Goal: Answer question/provide support: Share knowledge or assist other users

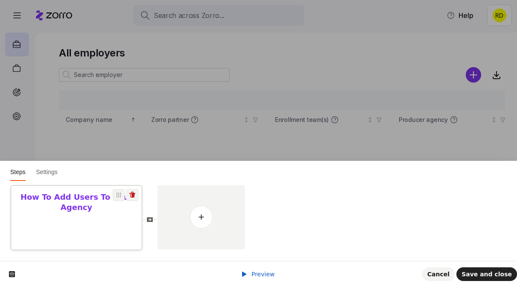
click at [107, 223] on div at bounding box center [76, 253] width 131 height 75
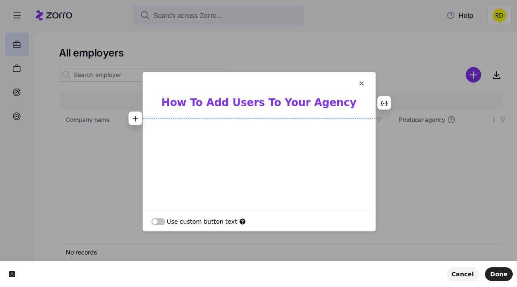
click at [269, 171] on div at bounding box center [259, 187] width 232 height 133
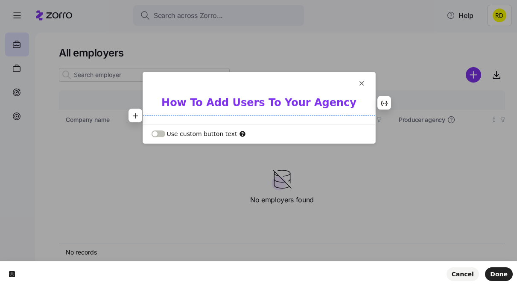
click at [163, 117] on div "How To Add Users To Your Agency" at bounding box center [259, 110] width 232 height 28
click at [140, 114] on button "button" at bounding box center [136, 115] width 14 height 14
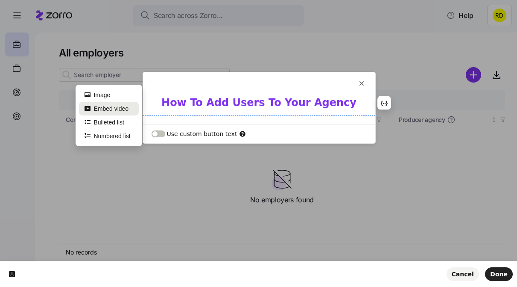
click at [132, 107] on button "Embed video" at bounding box center [109, 109] width 60 height 14
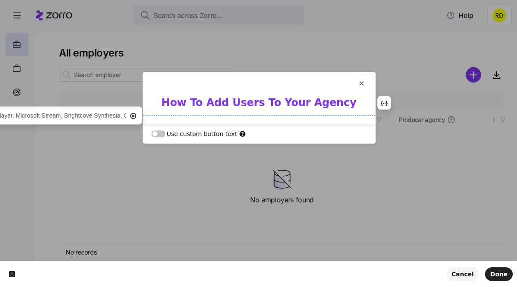
type input "https://youtu.be/Ii6oCZ5-i5A?feature=shared"
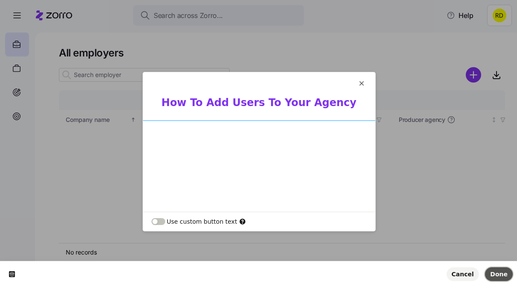
click at [506, 275] on span "Done" at bounding box center [499, 273] width 18 height 7
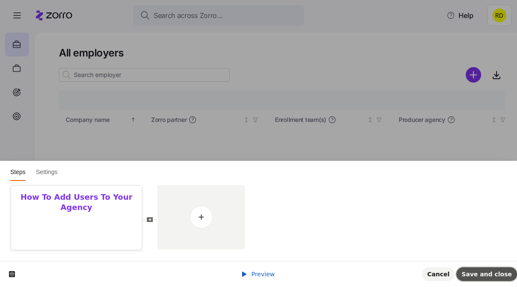
click at [490, 277] on button "Save and close" at bounding box center [486, 274] width 61 height 14
click at [97, 214] on div at bounding box center [76, 242] width 131 height 75
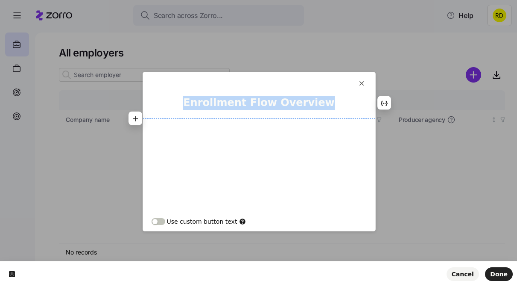
click at [239, 165] on div at bounding box center [259, 187] width 232 height 133
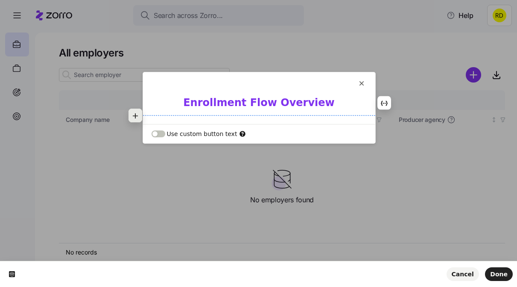
click at [136, 109] on button "button" at bounding box center [136, 115] width 14 height 14
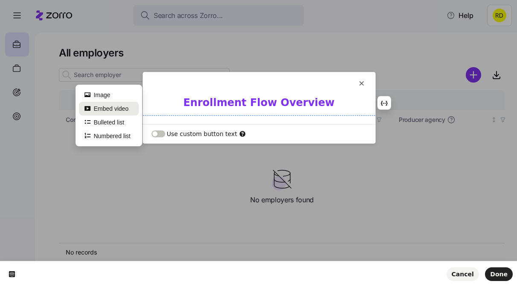
click at [126, 111] on button "Embed video" at bounding box center [109, 109] width 60 height 14
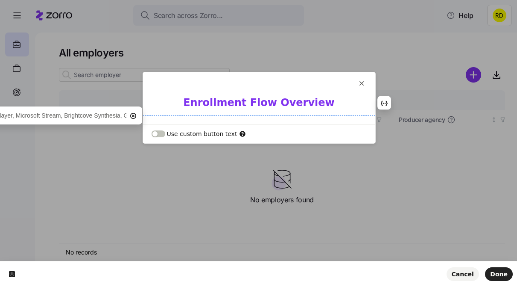
type input "https://youtu.be/zgRP02EDaUs?feature=shared"
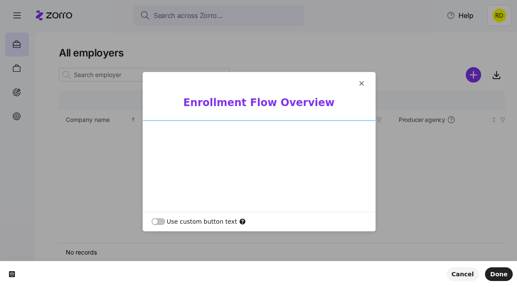
click at [254, 104] on b "Enrollment Flow Overview" at bounding box center [259, 102] width 152 height 12
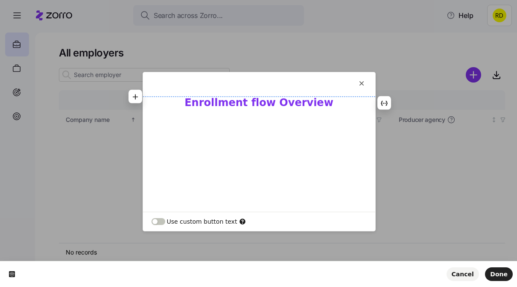
click at [282, 104] on b "Enrollment flow Overview" at bounding box center [258, 102] width 149 height 12
click at [254, 107] on b "Enrollment flow Overview" at bounding box center [258, 102] width 149 height 12
click at [221, 101] on b "Enrollment Flow Overview" at bounding box center [259, 102] width 152 height 12
click at [315, 101] on b "Application Submission Flow Overview" at bounding box center [258, 102] width 223 height 12
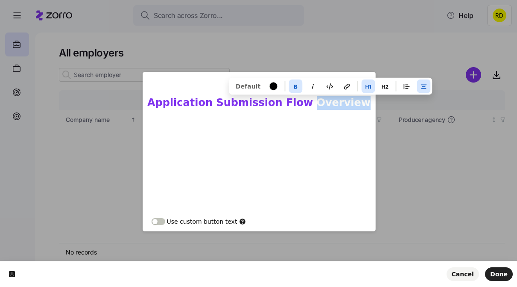
click at [315, 101] on b "Application Submission Flow Overview" at bounding box center [258, 102] width 223 height 12
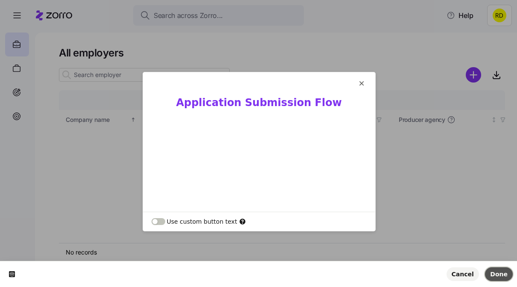
click at [498, 274] on span "Done" at bounding box center [499, 273] width 18 height 7
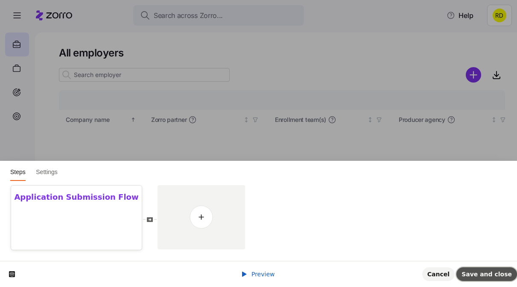
click at [492, 272] on span "Save and close" at bounding box center [487, 273] width 50 height 7
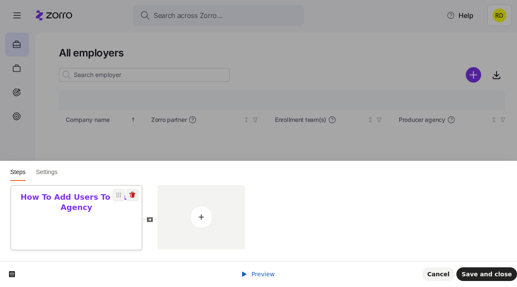
click at [96, 216] on div at bounding box center [76, 253] width 131 height 75
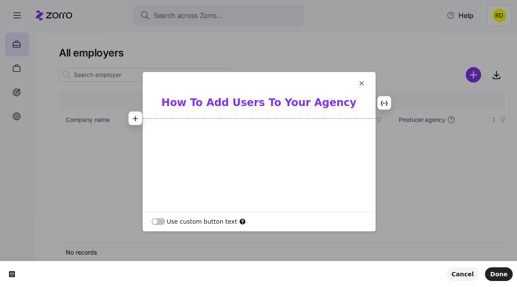
click at [203, 107] on b "How To Add Users To Your Agency" at bounding box center [258, 102] width 195 height 12
click at [208, 104] on b "How To Add Users To Your Agency" at bounding box center [258, 102] width 195 height 12
click at [225, 102] on b "How to Add Users To Your Agency" at bounding box center [259, 102] width 194 height 12
click at [219, 102] on b "How to Add Users To Your Agency" at bounding box center [259, 102] width 194 height 12
click at [245, 100] on b "How to add Users To Your Agency" at bounding box center [258, 102] width 193 height 12
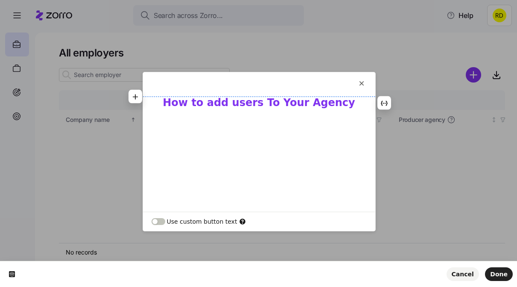
click at [270, 104] on b "How to add users To Your Agency" at bounding box center [259, 102] width 192 height 12
click at [283, 99] on b "How to add users to Your Agency" at bounding box center [259, 102] width 192 height 12
click at [304, 103] on b "How to add users to your Agency" at bounding box center [259, 102] width 192 height 12
click at [490, 269] on button "Done" at bounding box center [499, 274] width 28 height 14
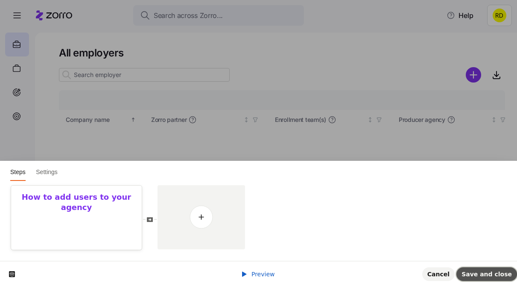
click at [487, 271] on span "Save and close" at bounding box center [487, 273] width 50 height 7
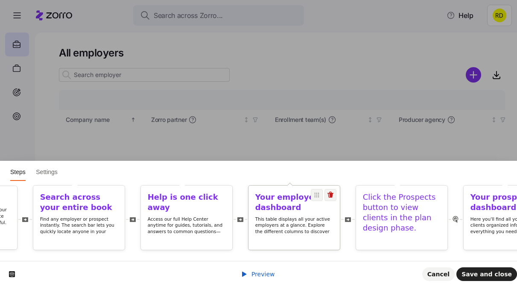
scroll to position [0, 125]
click at [391, 216] on h1 "Click the Prospects button to view clients in the plan design phase." at bounding box center [402, 212] width 78 height 41
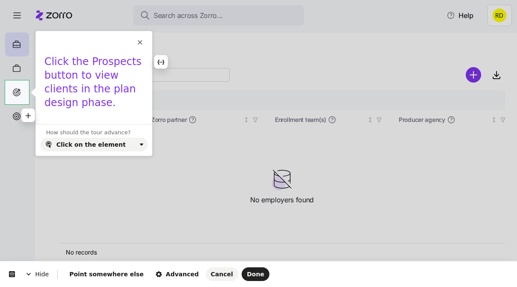
click at [110, 87] on h1 "Click the Prospects button to view clients in the plan design phase." at bounding box center [93, 85] width 99 height 60
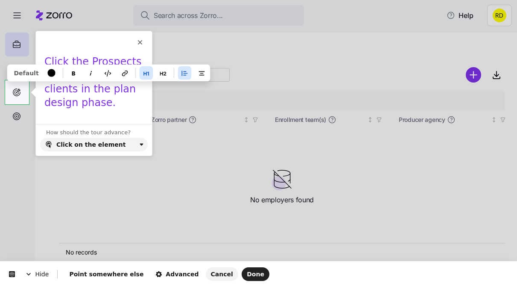
click at [110, 87] on h1 "Click the Prospects button to view clients in the plan design phase." at bounding box center [93, 85] width 99 height 60
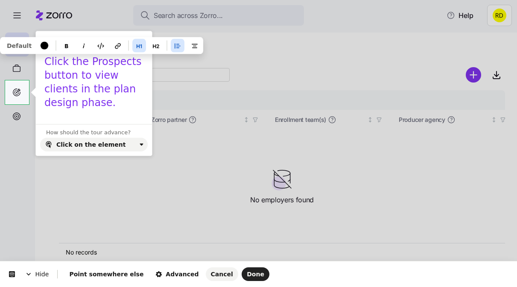
click at [110, 87] on h1 "Click the Prospects button to view clients in the plan design phase." at bounding box center [93, 85] width 99 height 60
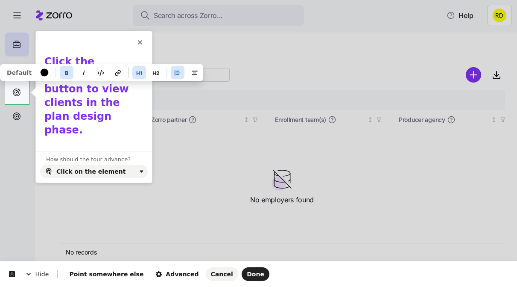
click at [114, 100] on h1 "Click the Prospects button to view clients in the plan design phase." at bounding box center [93, 98] width 99 height 87
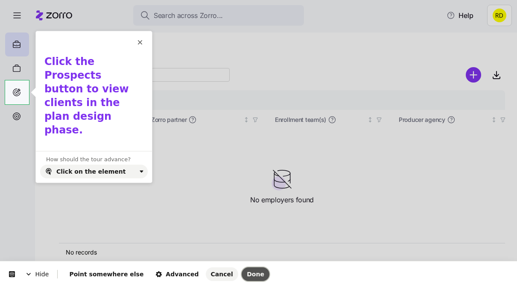
click at [247, 272] on span "Done" at bounding box center [256, 273] width 18 height 7
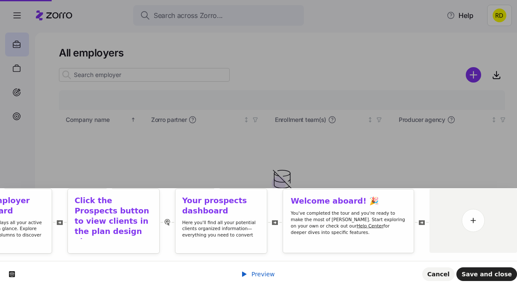
scroll to position [0, 0]
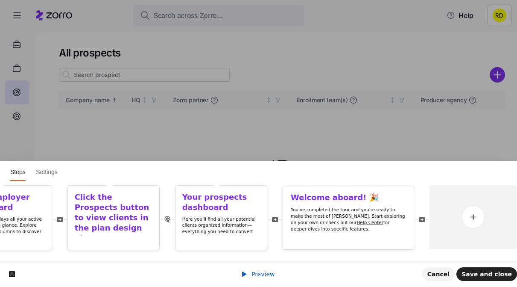
click at [262, 275] on span "Preview" at bounding box center [262, 273] width 23 height 7
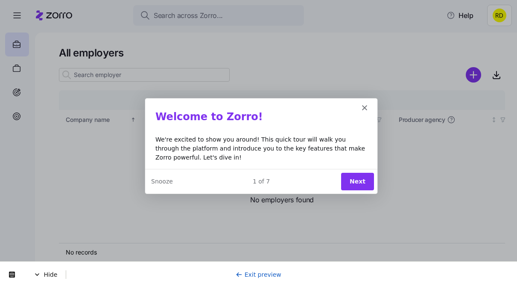
click at [359, 177] on button "Next" at bounding box center [356, 181] width 33 height 18
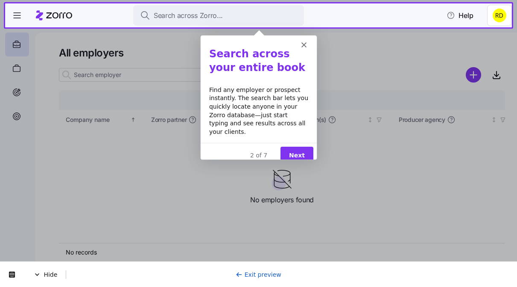
click at [314, 142] on div "2 of 7 Next" at bounding box center [258, 154] width 116 height 25
click at [304, 147] on button "Next" at bounding box center [296, 155] width 33 height 18
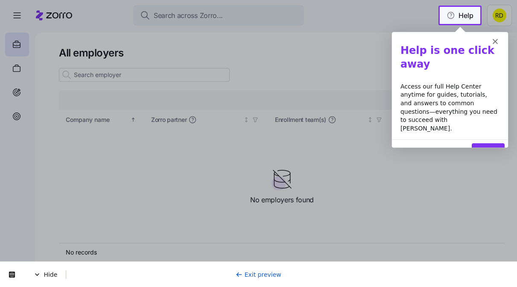
click at [488, 143] on button "Next" at bounding box center [487, 152] width 33 height 18
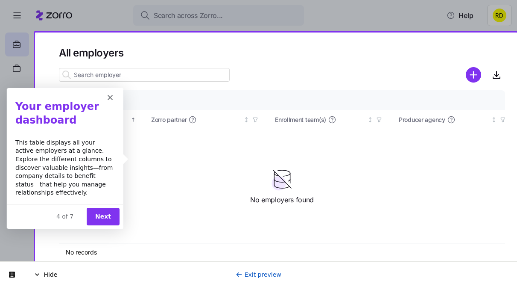
click at [105, 217] on button "Next" at bounding box center [102, 216] width 33 height 18
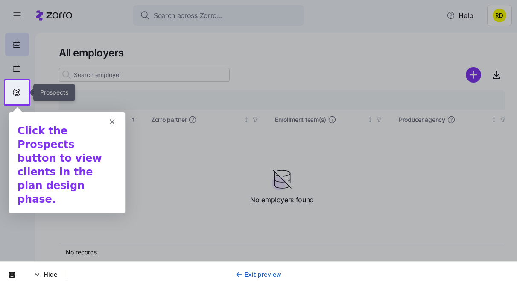
click at [19, 85] on div at bounding box center [17, 92] width 24 height 24
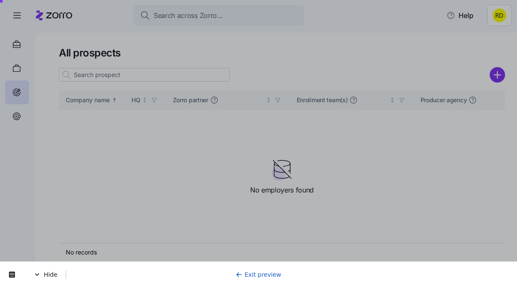
click at [132, 108] on div "Product tour overlay" at bounding box center [258, 143] width 517 height 287
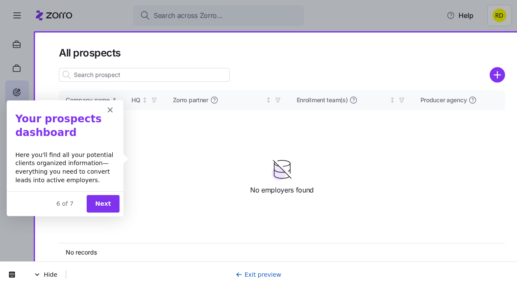
click at [108, 200] on button "Next" at bounding box center [102, 203] width 33 height 18
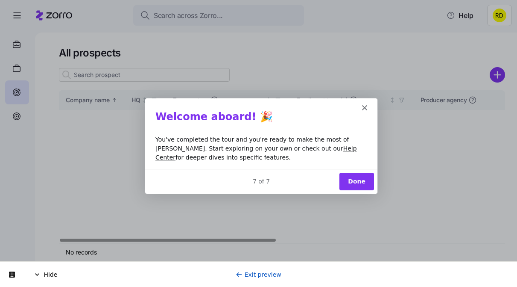
click at [343, 181] on button "Done" at bounding box center [356, 181] width 35 height 18
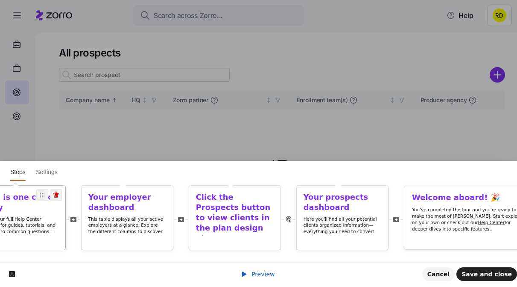
scroll to position [0, 303]
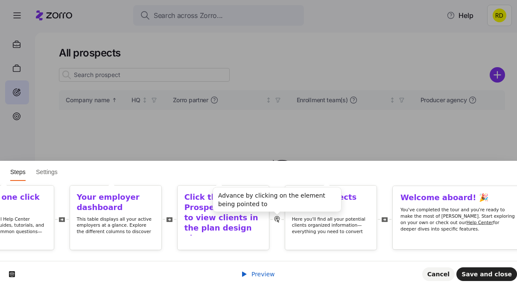
click at [278, 219] on icon at bounding box center [277, 219] width 6 height 7
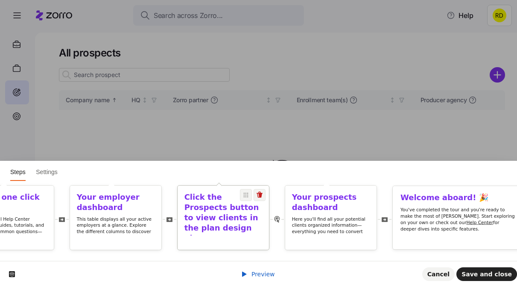
click at [239, 232] on h1 "Click the Prospects button to view clients in the plan design phase." at bounding box center [223, 217] width 78 height 51
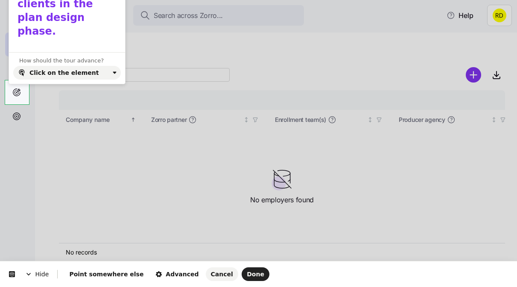
click at [229, 281] on div "Hide Point somewhere else Advanced Cancel Done" at bounding box center [258, 274] width 517 height 26
click at [208, 278] on button "Cancel" at bounding box center [222, 274] width 32 height 14
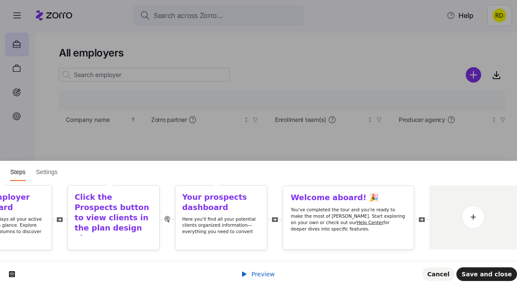
click at [256, 278] on div "Preview" at bounding box center [258, 273] width 34 height 9
click at [256, 275] on span "Preview" at bounding box center [262, 273] width 23 height 7
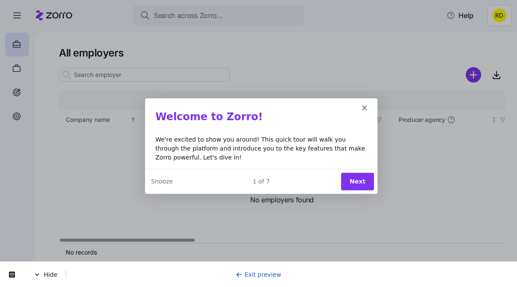
click at [353, 189] on button "Next" at bounding box center [356, 181] width 33 height 18
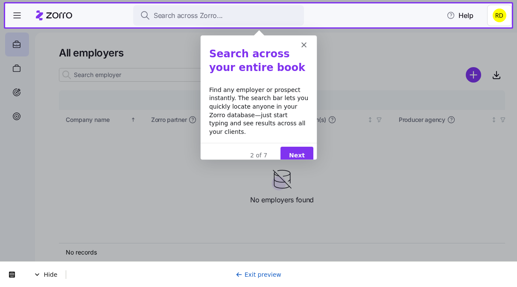
click at [309, 153] on button "Next" at bounding box center [296, 155] width 33 height 18
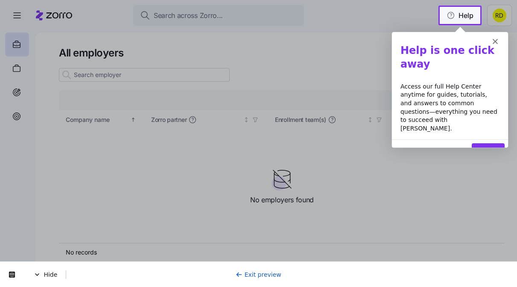
click at [483, 143] on button "Next" at bounding box center [487, 152] width 33 height 18
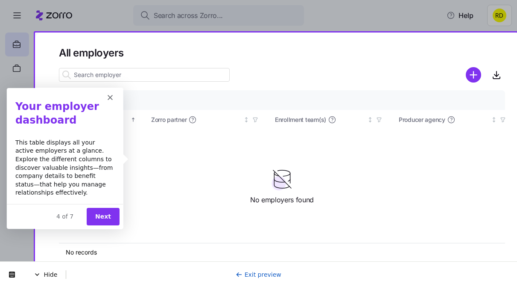
click at [108, 213] on button "Next" at bounding box center [102, 216] width 33 height 18
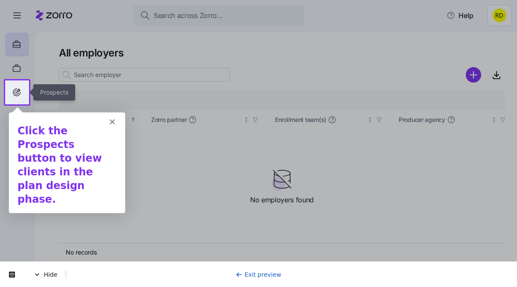
click at [23, 92] on div at bounding box center [17, 92] width 24 height 24
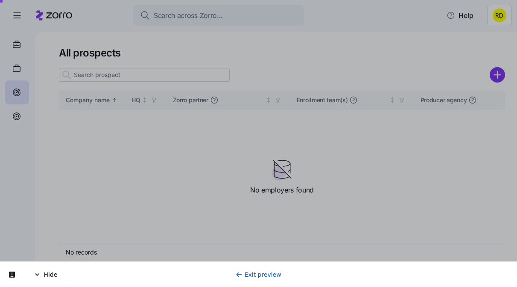
click at [117, 124] on div "6 of 7 Next" at bounding box center [67, 112] width 116 height 25
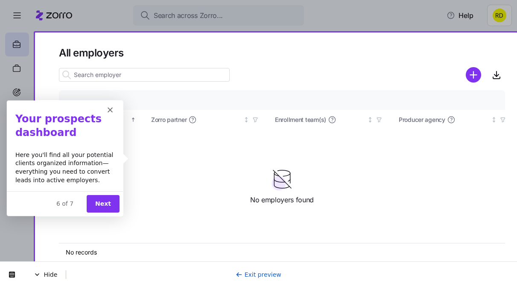
click at [99, 205] on button "Next" at bounding box center [102, 203] width 33 height 18
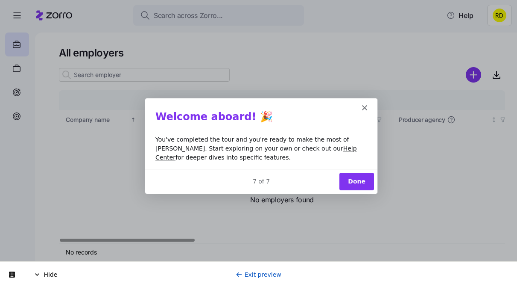
click at [347, 173] on button "Done" at bounding box center [356, 181] width 35 height 18
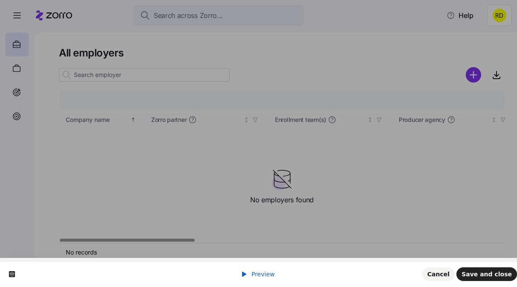
click at [257, 270] on span "Preview" at bounding box center [262, 273] width 23 height 7
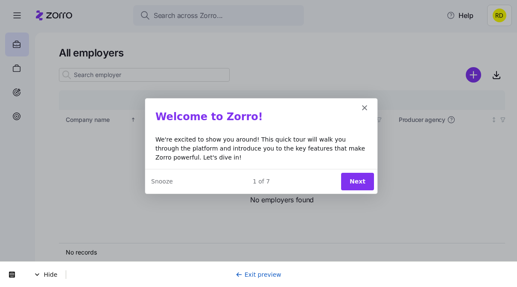
click at [357, 172] on button "Next" at bounding box center [356, 181] width 33 height 18
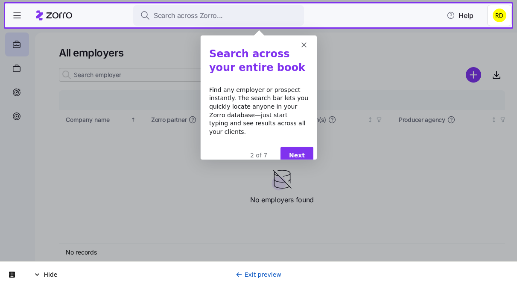
click at [291, 146] on button "Next" at bounding box center [296, 155] width 33 height 18
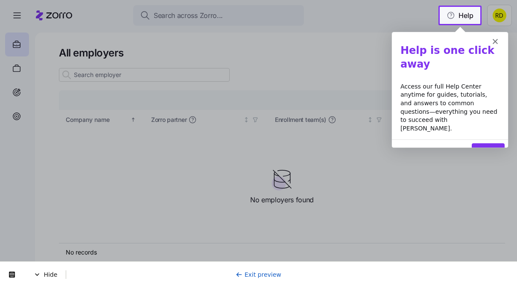
click at [481, 143] on button "Next" at bounding box center [487, 152] width 33 height 18
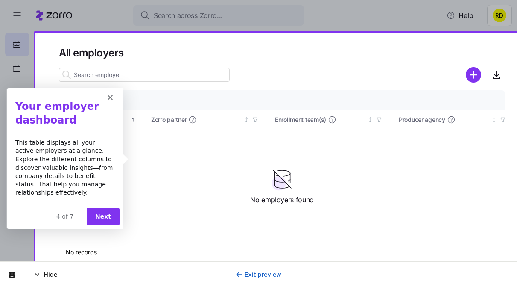
click at [97, 211] on button "Next" at bounding box center [102, 216] width 33 height 18
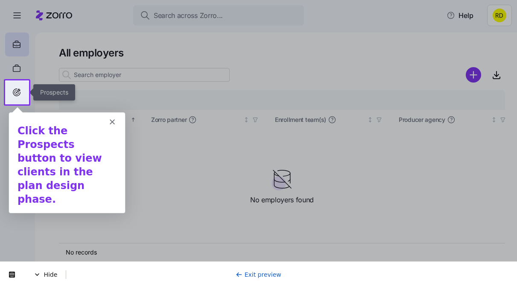
click at [18, 88] on icon at bounding box center [16, 92] width 9 height 10
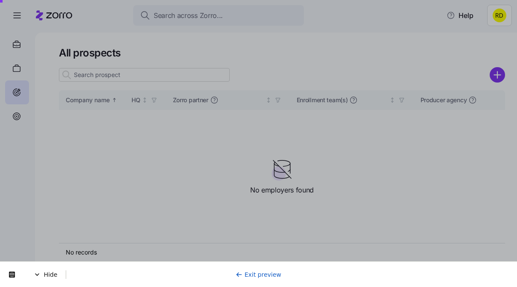
click at [100, 148] on div "Product tour overlay" at bounding box center [258, 143] width 517 height 287
click at [244, 271] on link "Exit preview" at bounding box center [259, 274] width 46 height 7
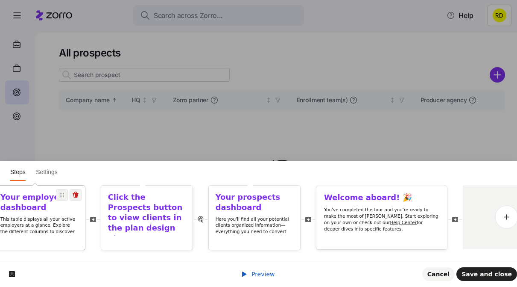
scroll to position [0, 387]
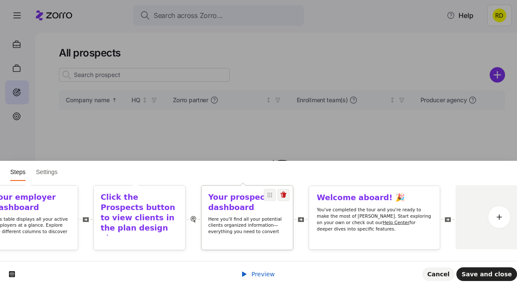
click at [260, 244] on div "Your prospects dashboard Here you'll find all your potential clients organized …" at bounding box center [247, 217] width 91 height 64
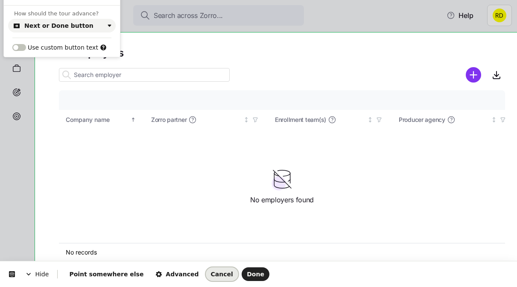
click at [211, 270] on span "Cancel" at bounding box center [222, 273] width 22 height 7
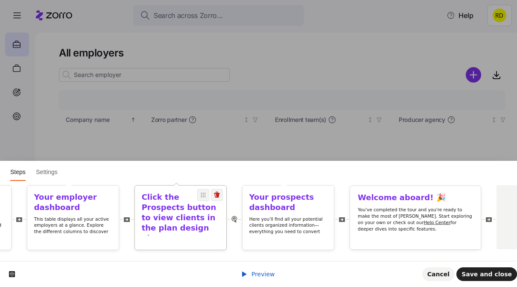
scroll to position [0, 324]
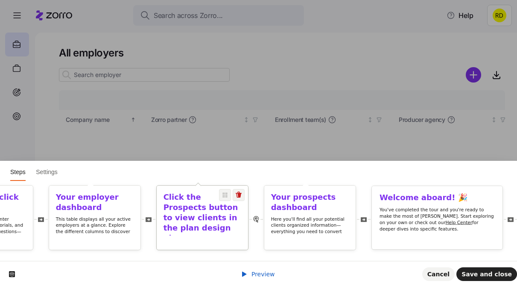
click at [205, 228] on h1 "Click the Prospects button to view clients in the plan design phase." at bounding box center [203, 217] width 78 height 51
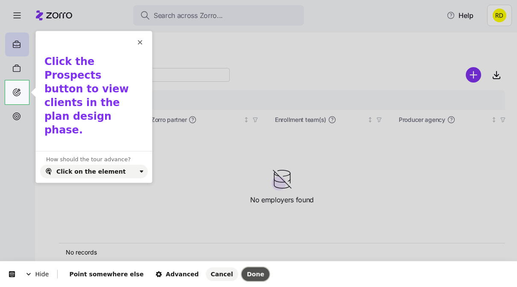
click at [242, 274] on button "Done" at bounding box center [256, 274] width 28 height 14
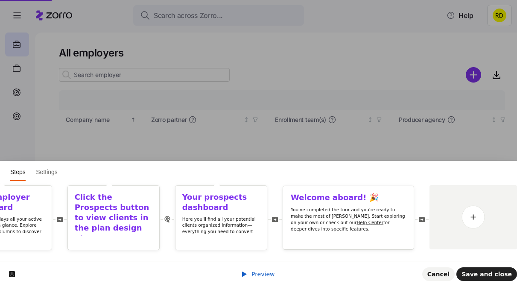
scroll to position [0, 0]
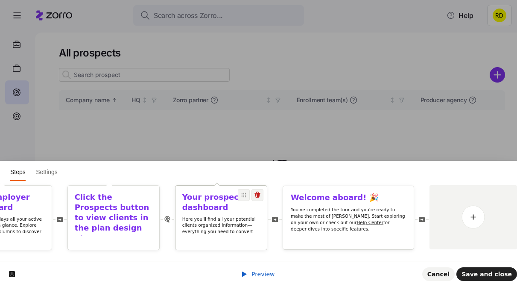
click at [223, 232] on p "Here you'll find all your potential clients organized information—everything yo…" at bounding box center [221, 228] width 78 height 25
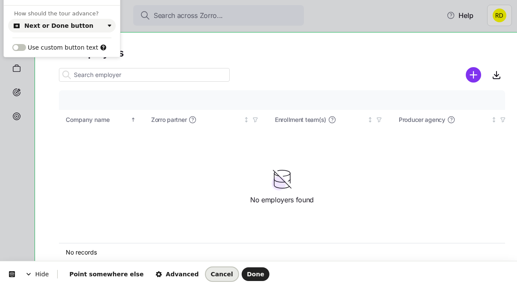
click at [206, 269] on button "Cancel" at bounding box center [222, 274] width 32 height 14
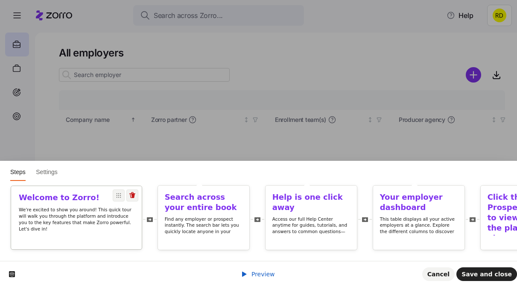
click at [94, 223] on p "We're excited to show you around! This quick tour will walk you through the pla…" at bounding box center [76, 219] width 115 height 26
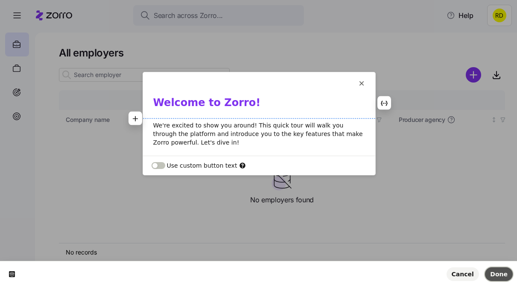
click at [494, 275] on span "Done" at bounding box center [499, 273] width 18 height 7
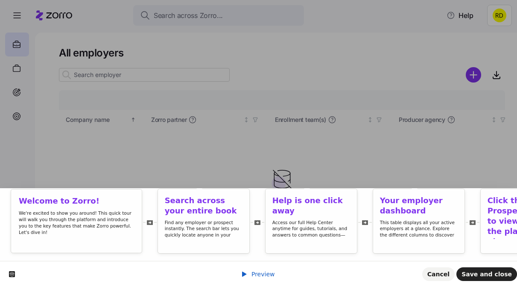
scroll to position [0, 413]
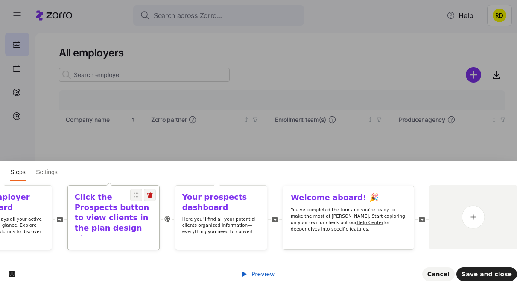
click at [130, 224] on h1 "Click the Prospects button to view clients in the plan design phase." at bounding box center [114, 217] width 78 height 51
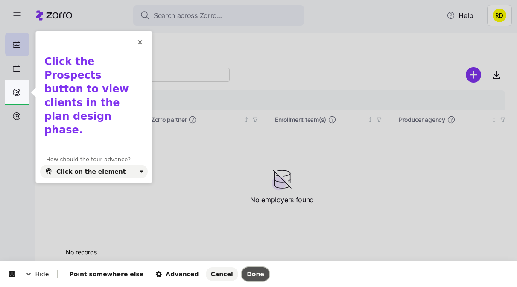
click at [247, 272] on span "Done" at bounding box center [256, 273] width 18 height 7
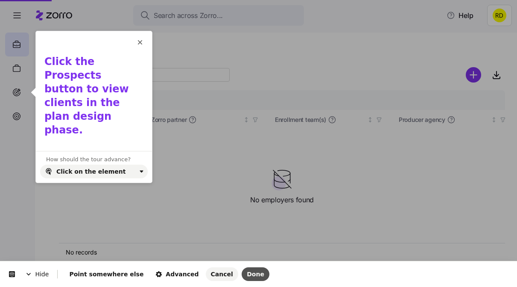
scroll to position [24, 0]
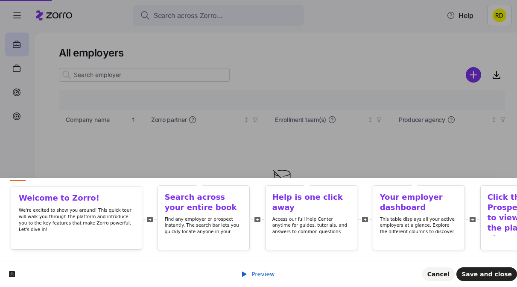
scroll to position [0, 413]
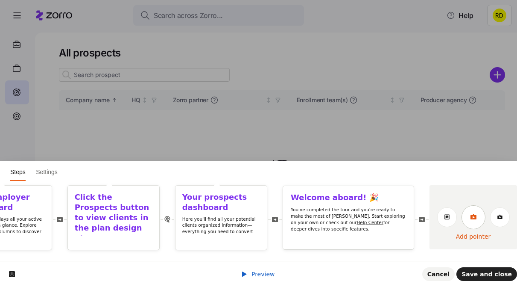
click at [472, 219] on icon at bounding box center [473, 216] width 7 height 7
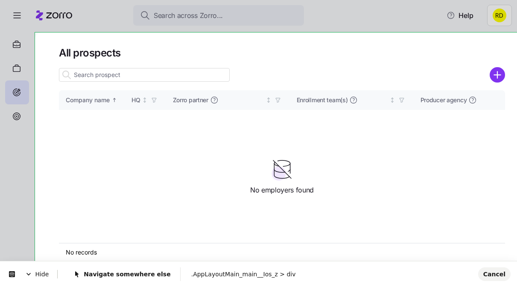
click at [53, 50] on body "Search across Zorro... Help All prospects Company name HQ Zorro partner Enrollm…" at bounding box center [258, 140] width 517 height 281
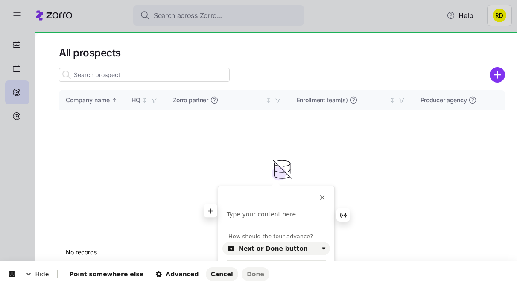
click at [244, 213] on p at bounding box center [276, 214] width 99 height 9
click at [242, 269] on button "Done" at bounding box center [256, 274] width 28 height 14
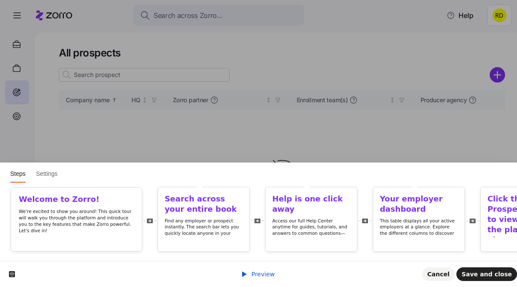
scroll to position [0, 520]
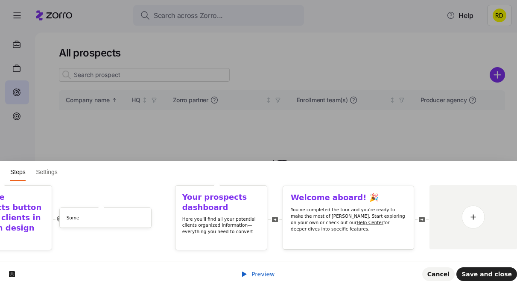
drag, startPoint x: 366, startPoint y: 216, endPoint x: 107, endPoint y: 203, distance: 258.7
click at [107, 203] on div "Welcome to Zorro! We're excited to show you around! This quick tour will walk y…" at bounding box center [3, 217] width 1027 height 65
click at [220, 217] on p "Here you'll find all your potential clients organized information—everything yo…" at bounding box center [221, 228] width 78 height 25
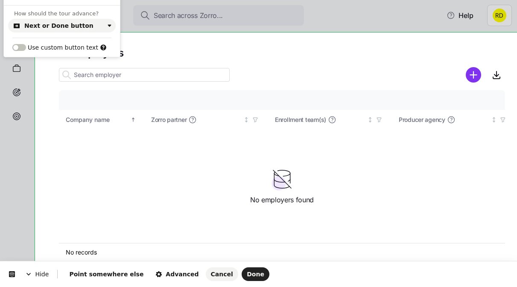
drag, startPoint x: 93, startPoint y: 2, endPoint x: 108, endPoint y: 2, distance: 15.4
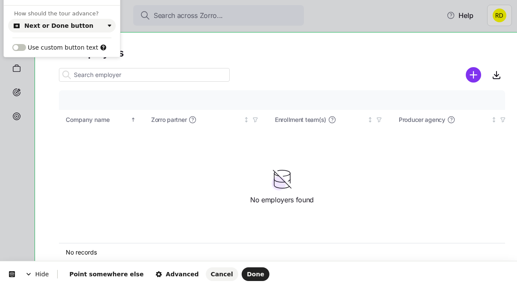
click at [99, 5] on div "How should the tour advance? Next or Done button Use custom button text" at bounding box center [62, 31] width 116 height 52
click at [146, 0] on html "Hide Point somewhere else Advanced Cancel Done This button doesn't work while y…" at bounding box center [258, 0] width 517 height 0
click at [110, 50] on div "Use custom button text" at bounding box center [61, 47] width 99 height 9
click at [117, 275] on span "Point somewhere else" at bounding box center [106, 273] width 74 height 7
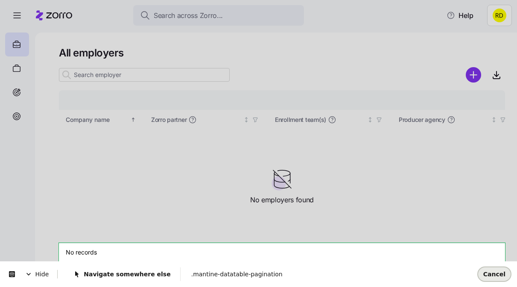
click at [485, 269] on button "Cancel" at bounding box center [494, 274] width 32 height 14
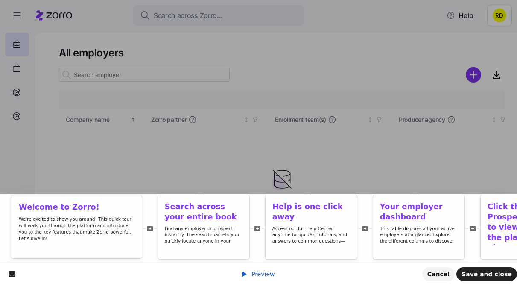
scroll to position [0, 520]
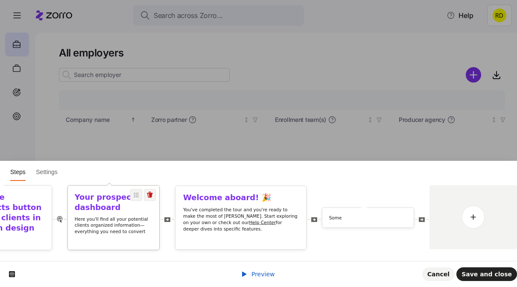
click at [135, 231] on p "Here you'll find all your potential clients organized information—everything yo…" at bounding box center [114, 228] width 78 height 25
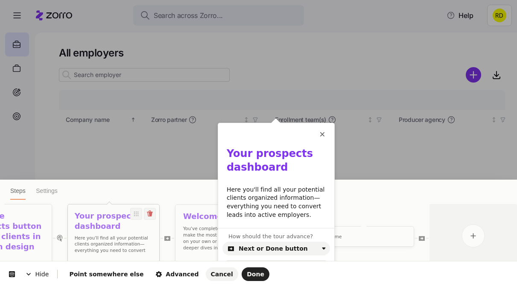
scroll to position [0, 0]
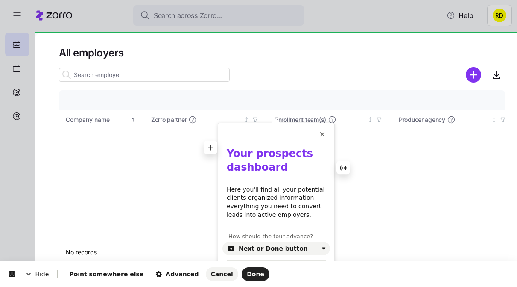
click at [254, 161] on b "Your prospects dashboard" at bounding box center [272, 160] width 90 height 26
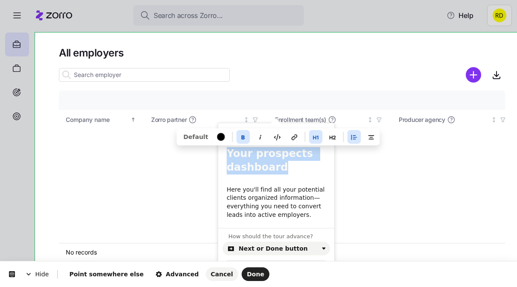
copy b "Your prospects dashboard"
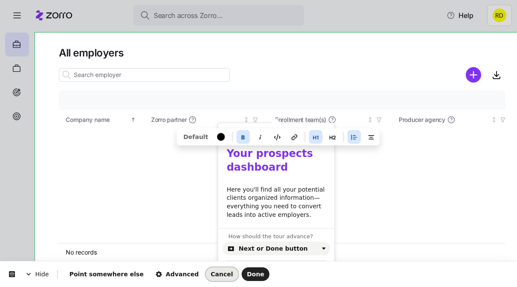
click at [211, 275] on span "Cancel" at bounding box center [222, 273] width 22 height 7
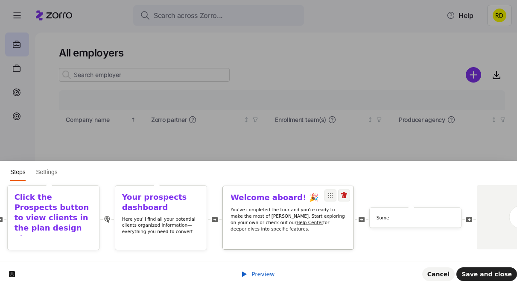
scroll to position [0, 452]
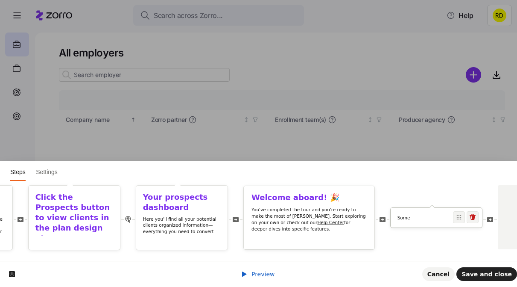
click at [402, 218] on p "Some" at bounding box center [437, 217] width 78 height 6
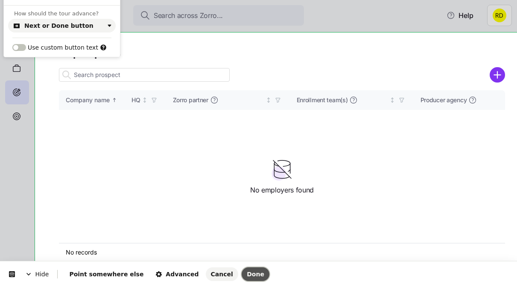
click at [247, 273] on span "Done" at bounding box center [256, 273] width 18 height 7
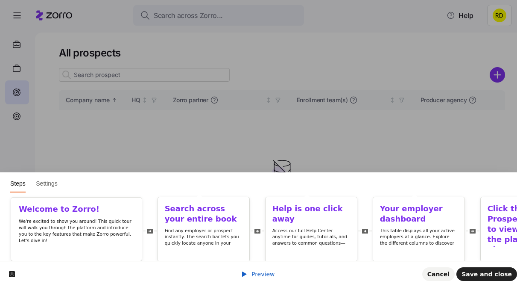
scroll to position [0, 520]
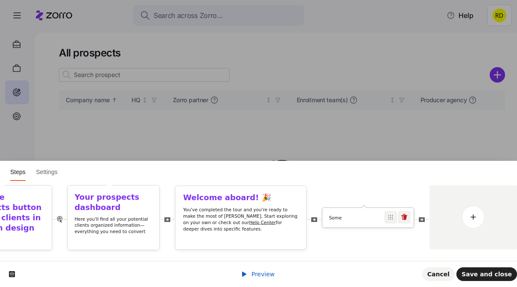
click at [351, 216] on p "Some" at bounding box center [368, 217] width 78 height 6
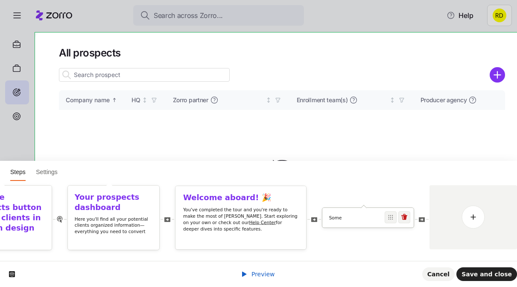
scroll to position [0, 0]
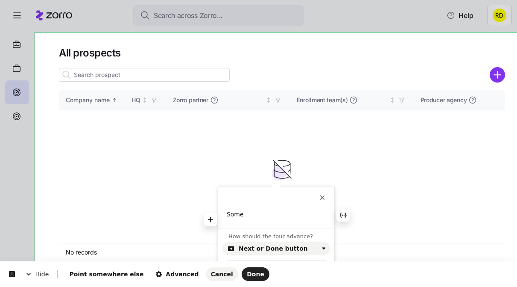
click at [239, 216] on p "Some" at bounding box center [276, 214] width 99 height 9
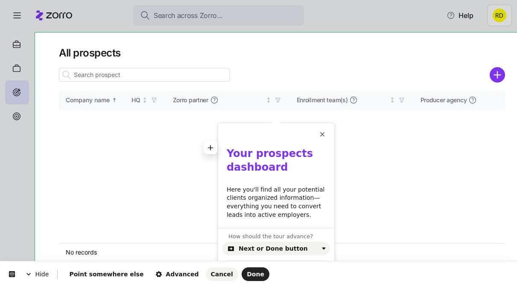
click at [246, 143] on div "This button doesn't work while you're creating your tour Your prospects dashboa…" at bounding box center [276, 175] width 116 height 105
click at [227, 151] on b "Your prospects dashboard" at bounding box center [272, 160] width 90 height 26
click at [247, 272] on span "Done" at bounding box center [256, 273] width 18 height 7
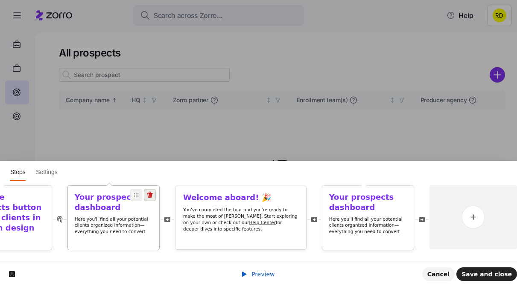
click at [154, 191] on span at bounding box center [150, 195] width 12 height 12
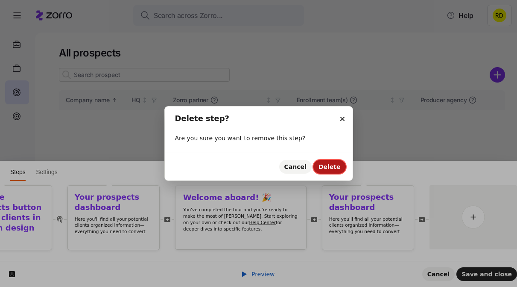
click at [322, 161] on button "Delete" at bounding box center [329, 167] width 32 height 14
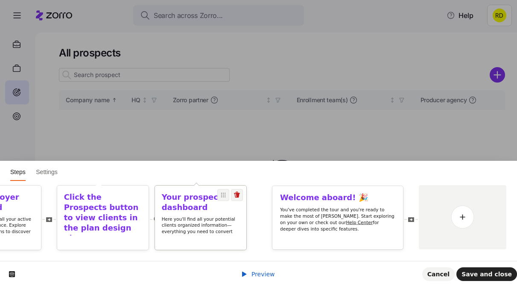
drag, startPoint x: 342, startPoint y: 190, endPoint x: 197, endPoint y: 207, distance: 145.7
click at [197, 207] on div "Your prospects dashboard Here you'll find all your potential clients organized …" at bounding box center [200, 217] width 91 height 64
click at [110, 216] on b "Click the Prospects button to view clients in the plan design phase." at bounding box center [101, 218] width 75 height 50
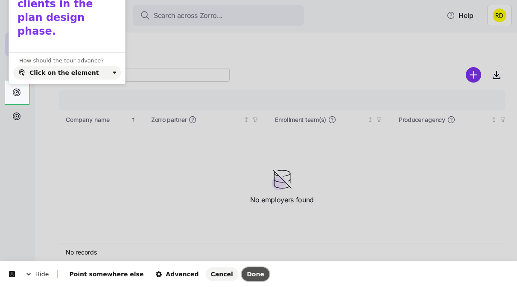
click at [247, 274] on span "Done" at bounding box center [256, 273] width 18 height 7
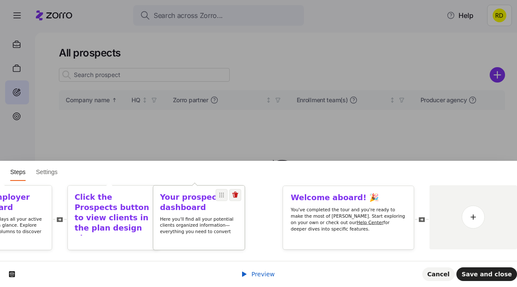
drag, startPoint x: 374, startPoint y: 193, endPoint x: 227, endPoint y: 204, distance: 147.2
click at [227, 204] on h1 "Your prospects dashboard" at bounding box center [199, 202] width 78 height 20
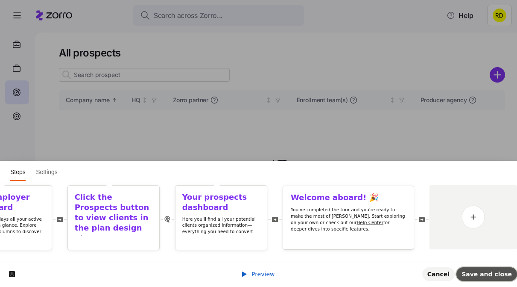
click at [478, 273] on span "Save and close" at bounding box center [487, 273] width 50 height 7
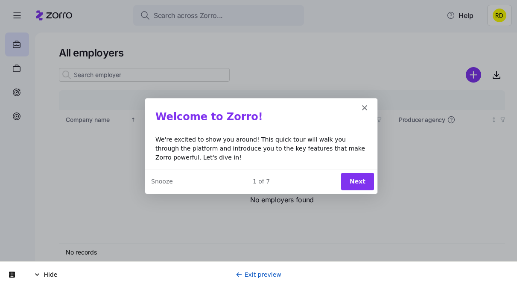
click at [355, 182] on button "Next" at bounding box center [356, 181] width 33 height 18
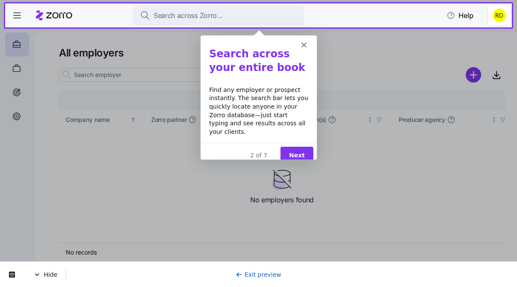
click at [301, 150] on button "Next" at bounding box center [296, 155] width 33 height 18
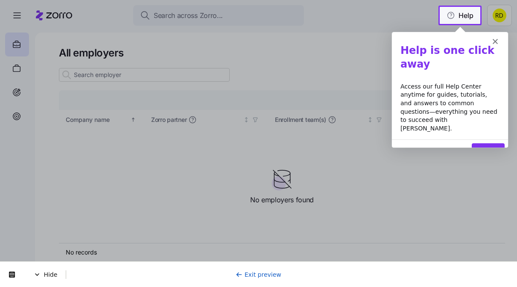
click at [482, 143] on button "Next" at bounding box center [487, 152] width 33 height 18
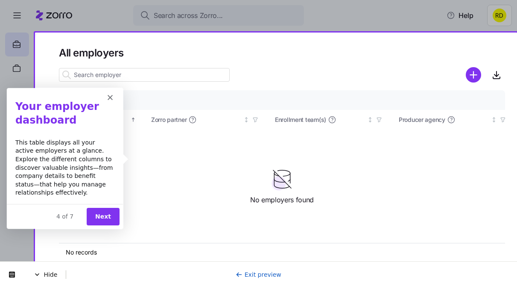
click at [94, 213] on button "Next" at bounding box center [102, 216] width 33 height 18
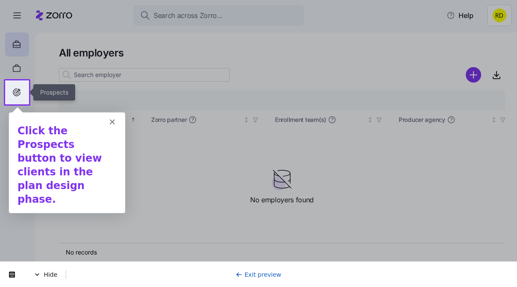
click at [22, 86] on div at bounding box center [17, 92] width 24 height 24
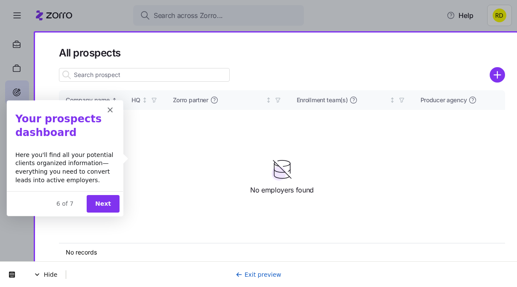
click at [104, 204] on button "Next" at bounding box center [102, 203] width 33 height 18
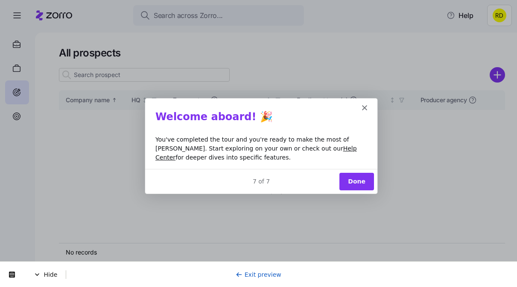
click at [370, 176] on button "Done" at bounding box center [356, 181] width 35 height 18
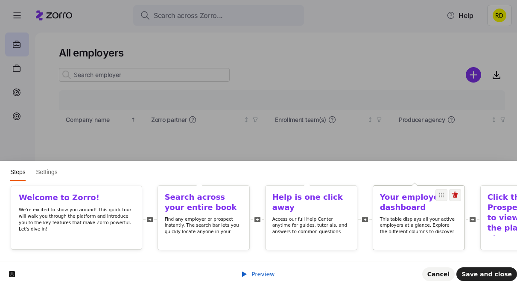
click at [387, 217] on p "This table displays all your active employers at a glance. Explore the differen…" at bounding box center [419, 238] width 78 height 44
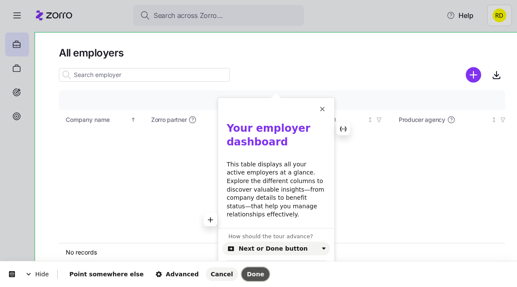
click at [247, 272] on span "Done" at bounding box center [256, 273] width 18 height 7
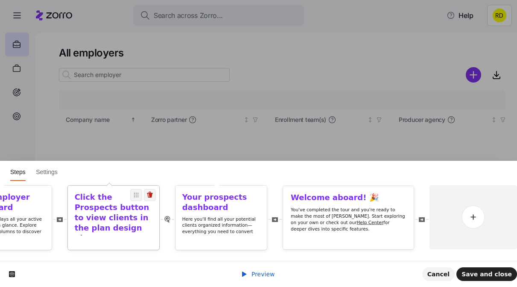
click at [136, 225] on h1 "Click the Prospects button to view clients in the plan design phase." at bounding box center [114, 217] width 78 height 51
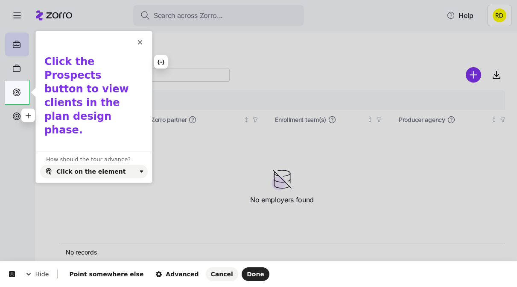
click at [111, 99] on h1 "Click the Prospects button to view clients in the plan design phase." at bounding box center [93, 98] width 99 height 87
click at [247, 275] on span "Done" at bounding box center [256, 273] width 18 height 7
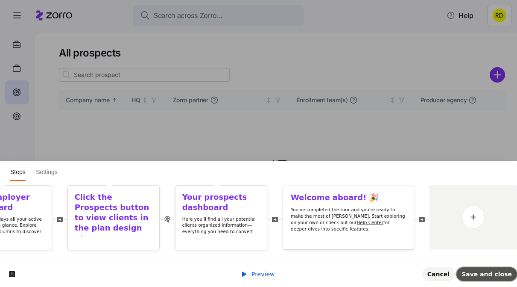
click at [493, 272] on span "Save and close" at bounding box center [487, 273] width 50 height 7
